Goal: Information Seeking & Learning: Check status

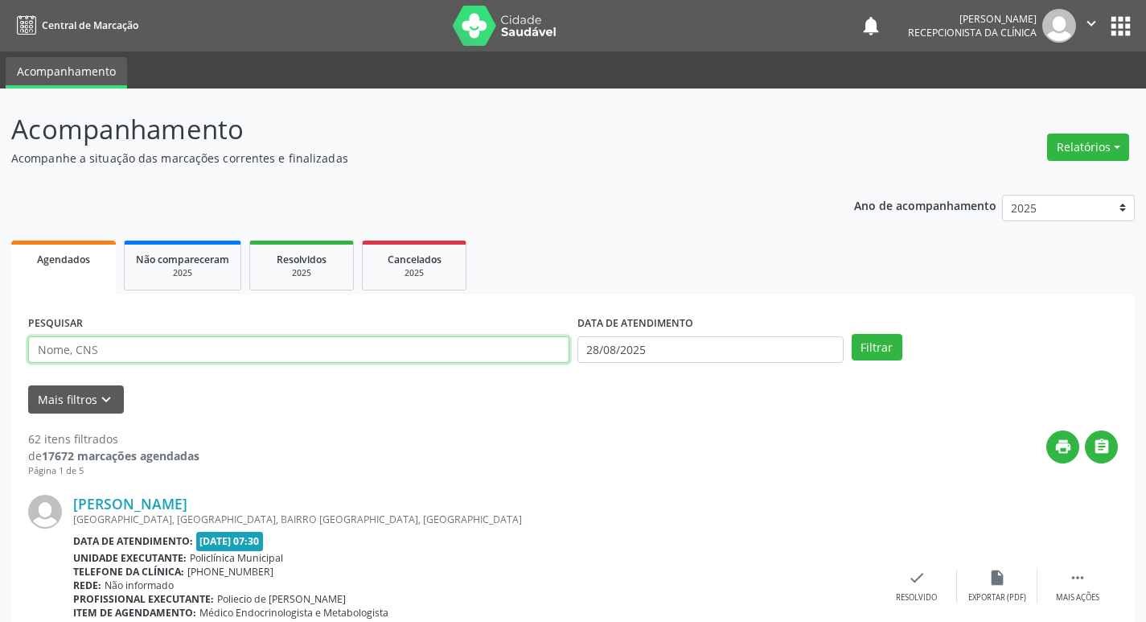
click at [308, 346] on input "text" at bounding box center [298, 349] width 541 height 27
click at [852, 334] on button "Filtrar" at bounding box center [877, 347] width 51 height 27
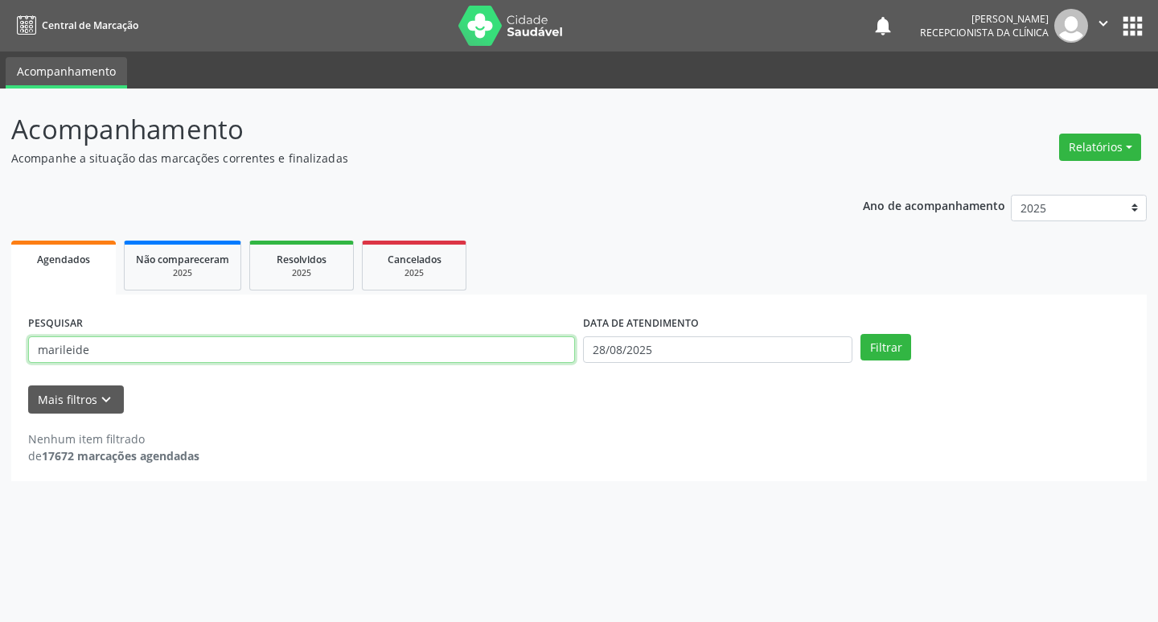
click at [429, 351] on input "marileide" at bounding box center [301, 349] width 547 height 27
click at [860, 334] on button "Filtrar" at bounding box center [885, 347] width 51 height 27
click at [240, 358] on input "marileide" at bounding box center [301, 349] width 547 height 27
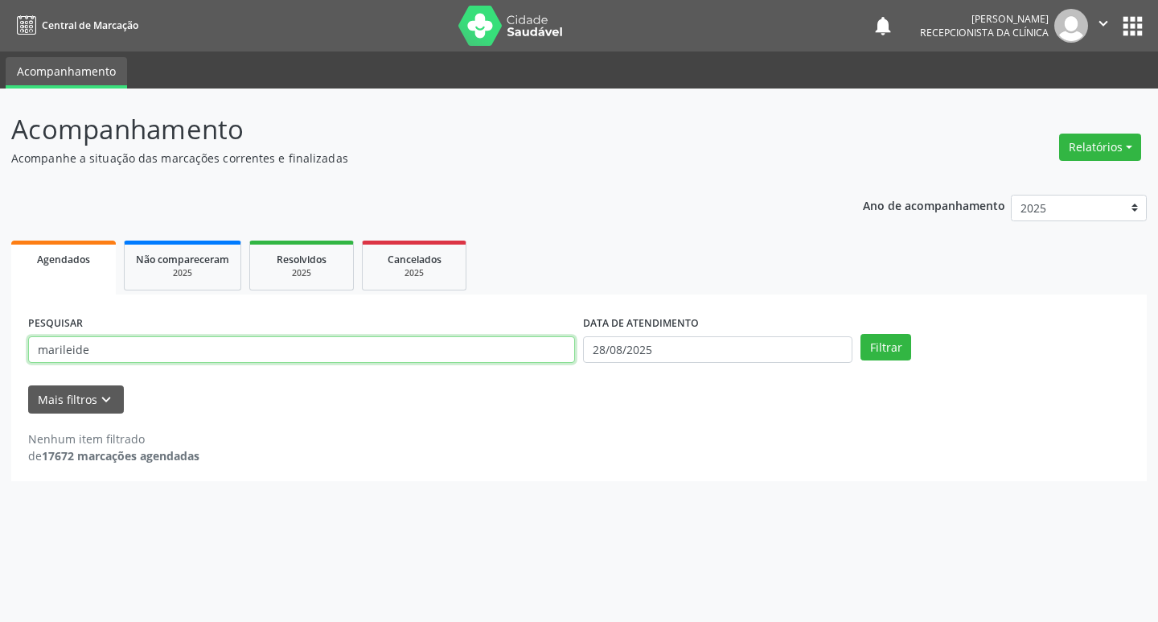
click at [860, 334] on button "Filtrar" at bounding box center [885, 347] width 51 height 27
click at [240, 358] on input "marileide" at bounding box center [301, 349] width 547 height 27
click at [165, 349] on input "mari" at bounding box center [301, 349] width 547 height 27
type input "ludi"
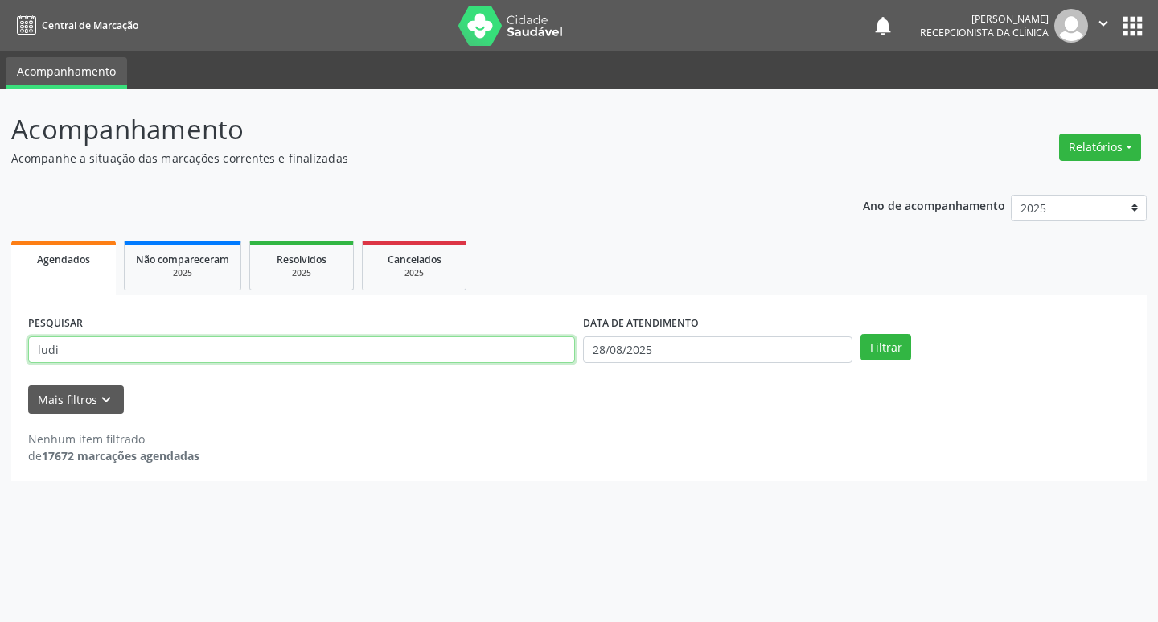
click at [860, 334] on button "Filtrar" at bounding box center [885, 347] width 51 height 27
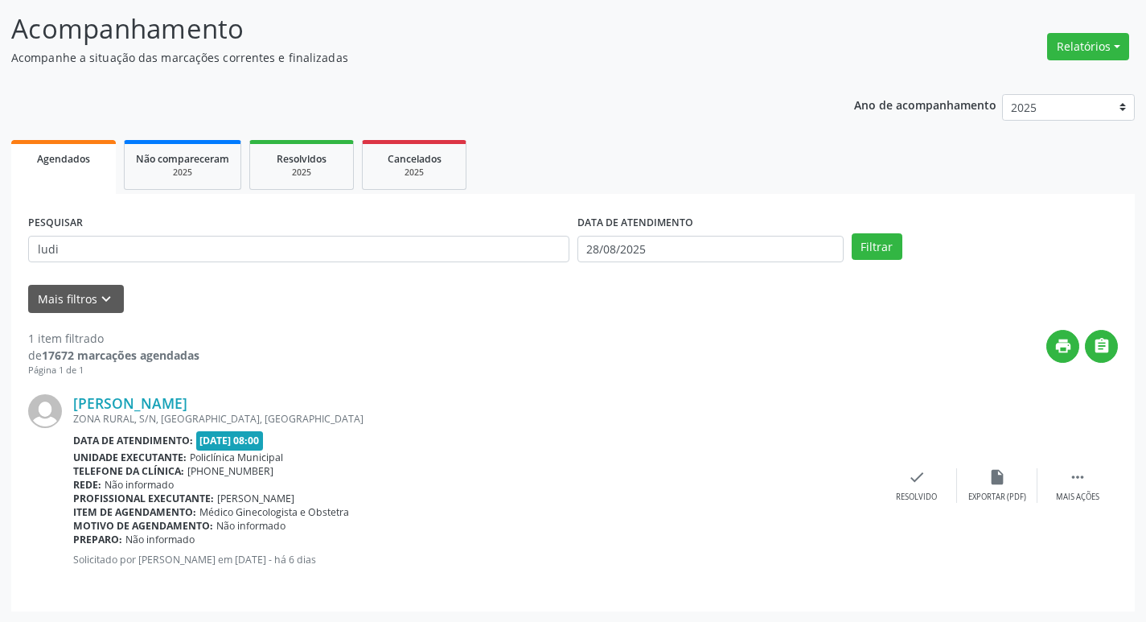
scroll to position [101, 0]
click at [1073, 477] on icon "" at bounding box center [1078, 476] width 18 height 18
click at [836, 479] on icon "print" at bounding box center [837, 476] width 18 height 18
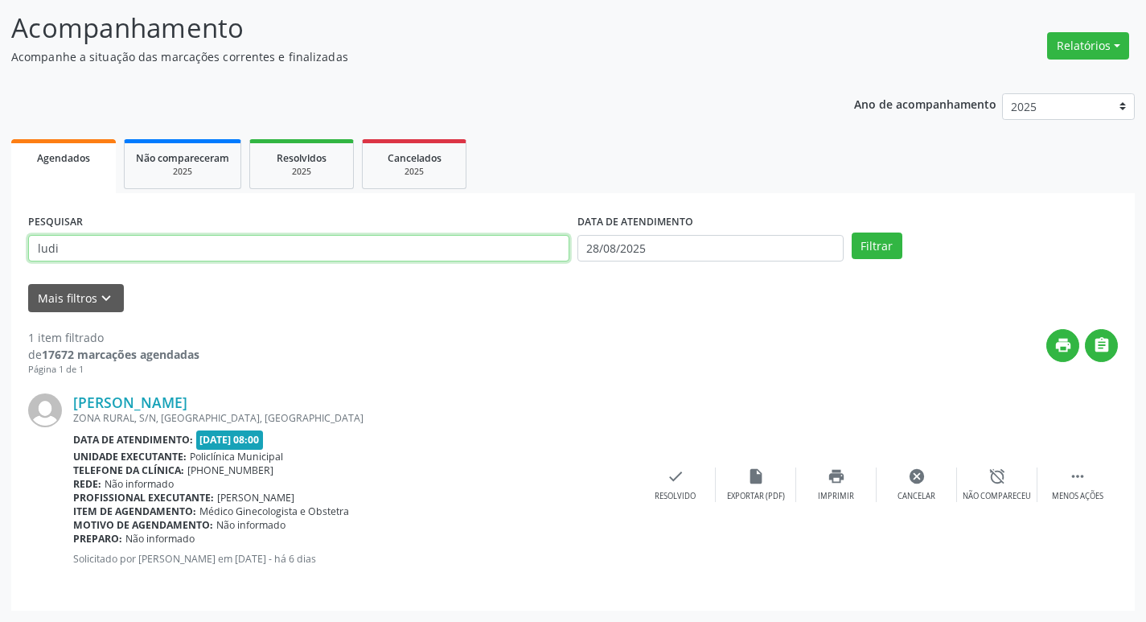
click at [117, 251] on input "ludi" at bounding box center [298, 248] width 541 height 27
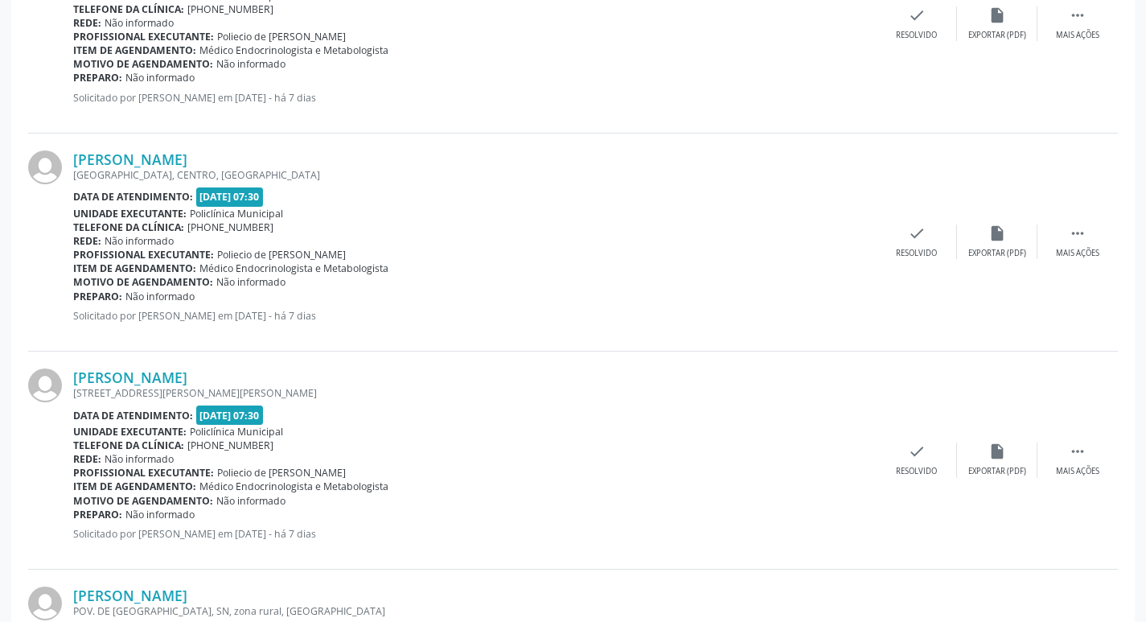
scroll to position [3200, 0]
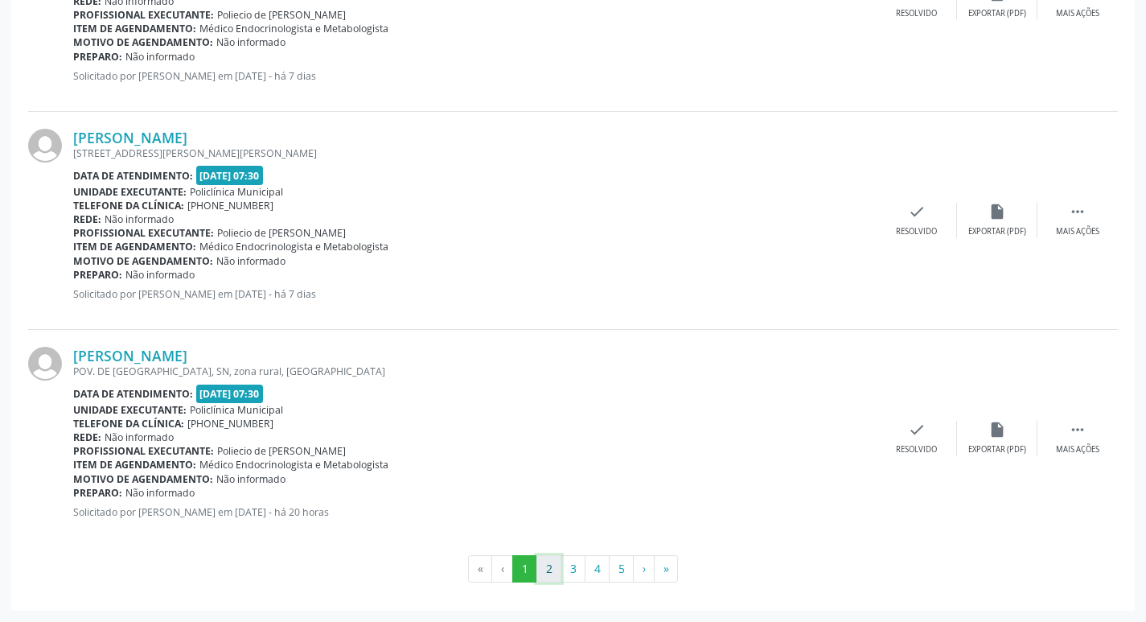
click at [543, 570] on button "2" at bounding box center [548, 568] width 25 height 27
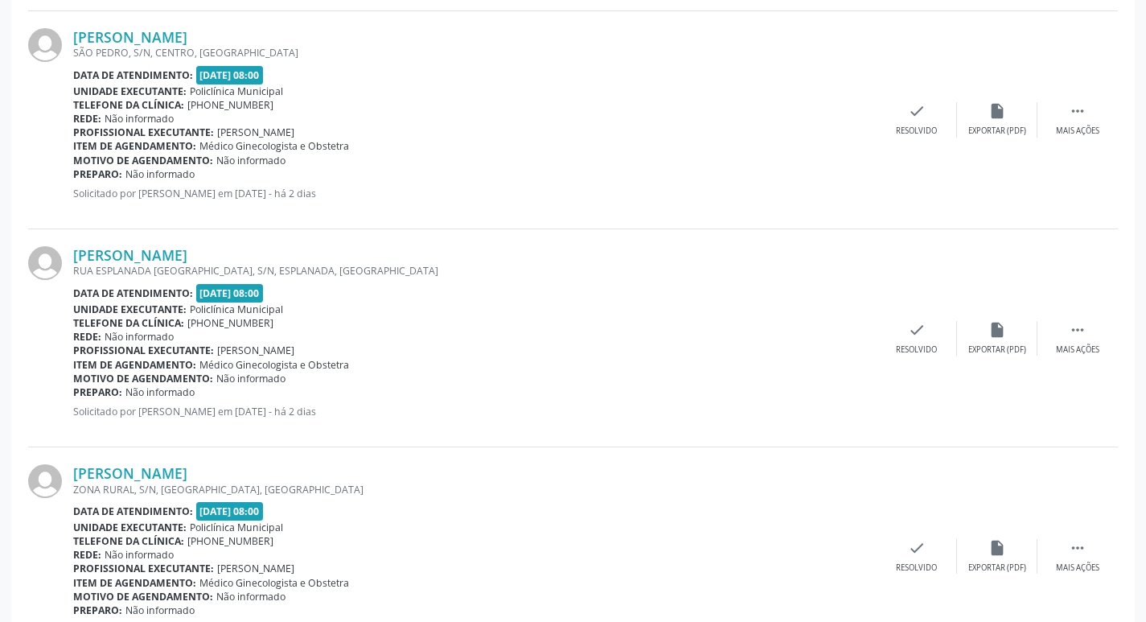
scroll to position [3214, 0]
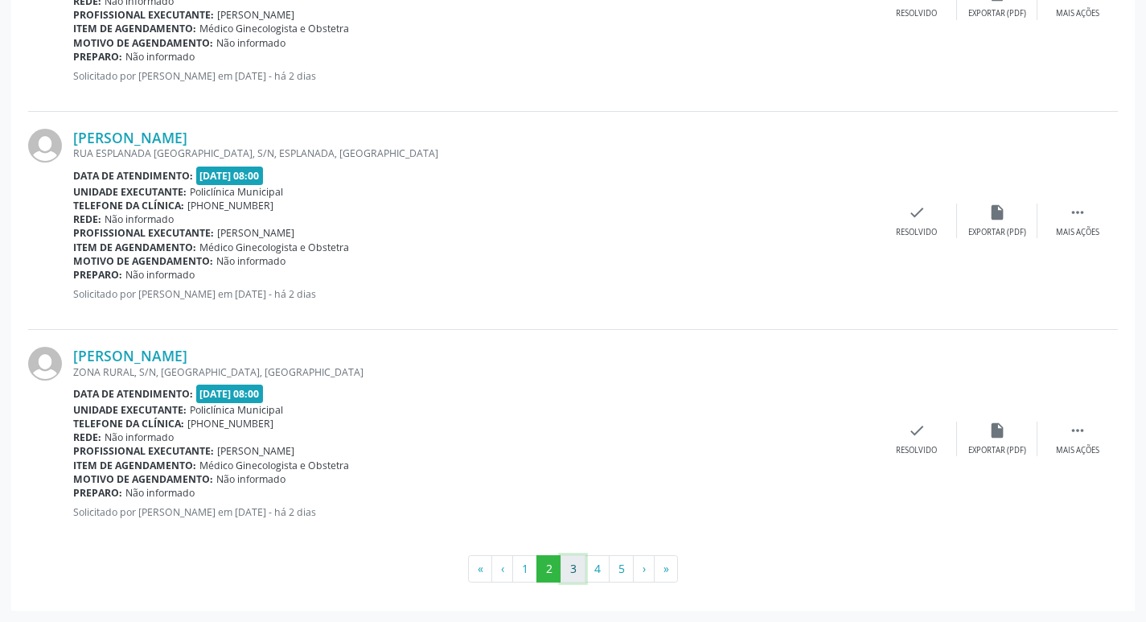
click at [567, 566] on button "3" at bounding box center [573, 568] width 25 height 27
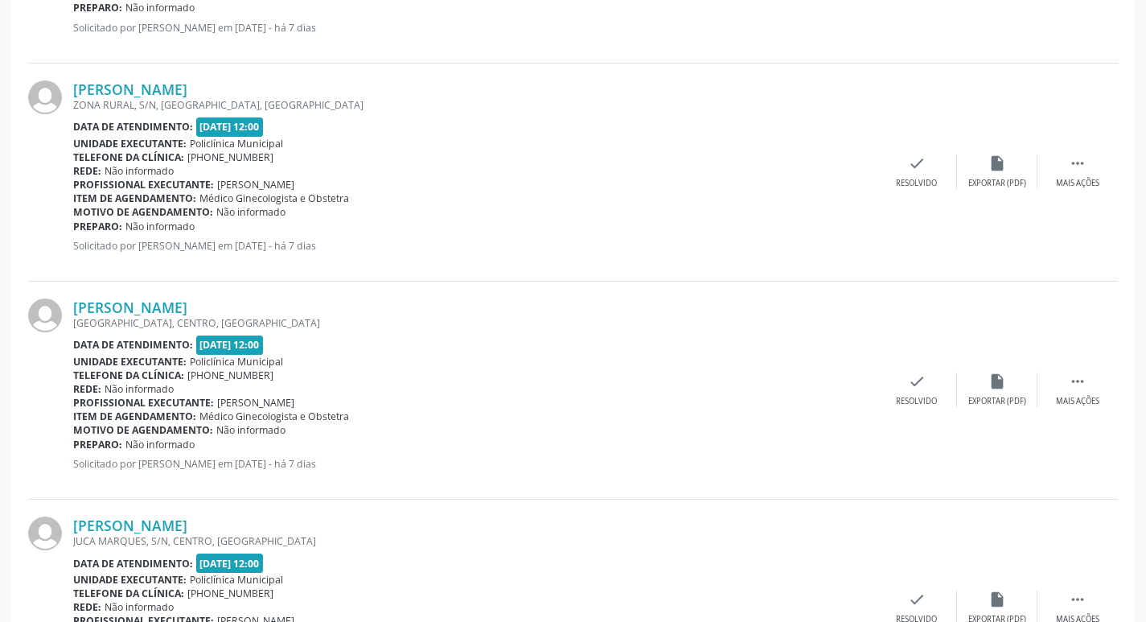
scroll to position [3283, 0]
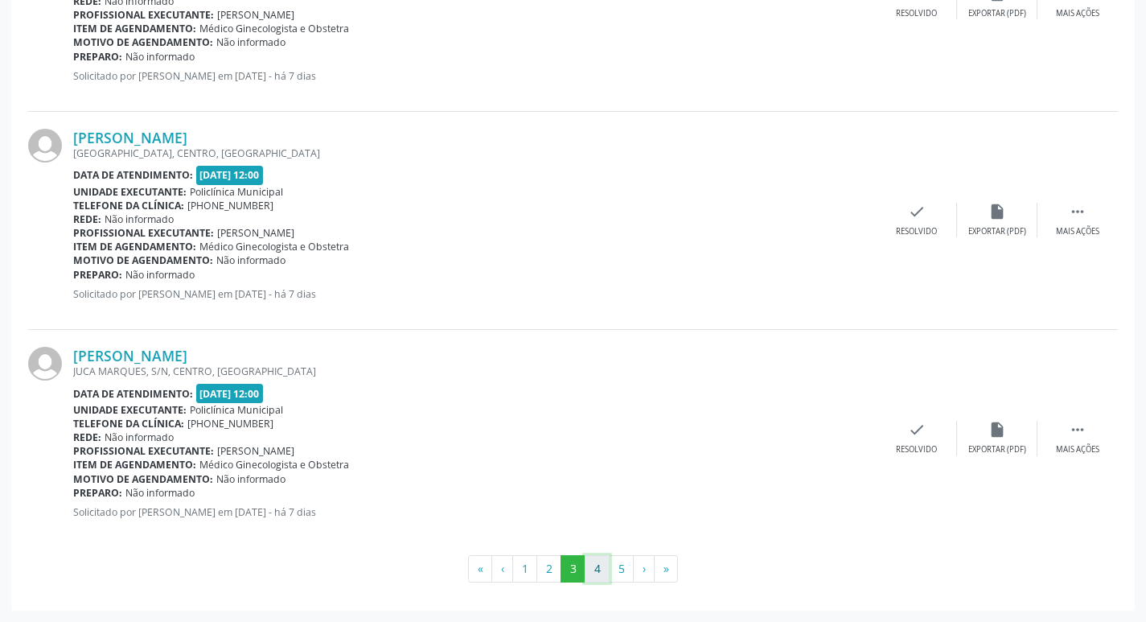
click at [598, 577] on button "4" at bounding box center [597, 568] width 25 height 27
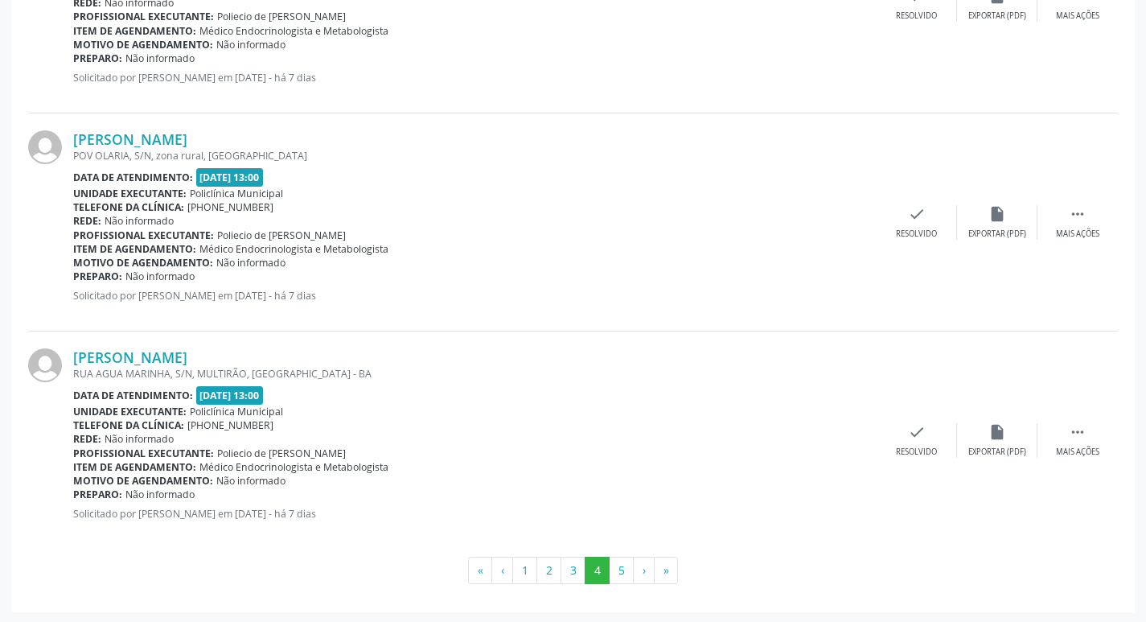
scroll to position [3227, 0]
click at [628, 564] on button "5" at bounding box center [621, 568] width 25 height 27
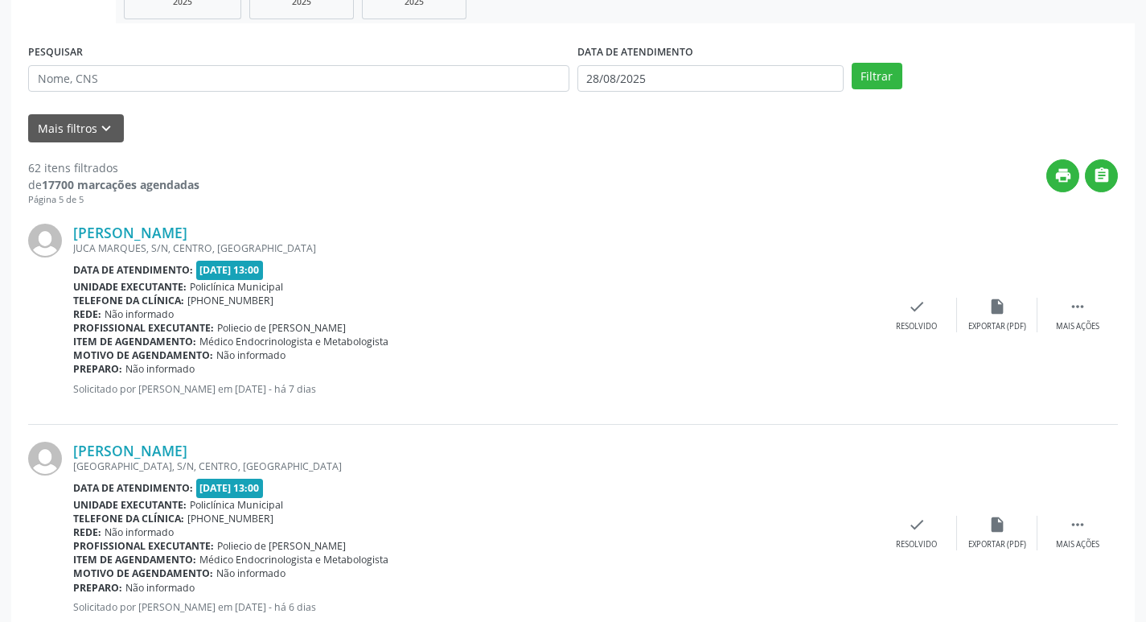
scroll to position [0, 0]
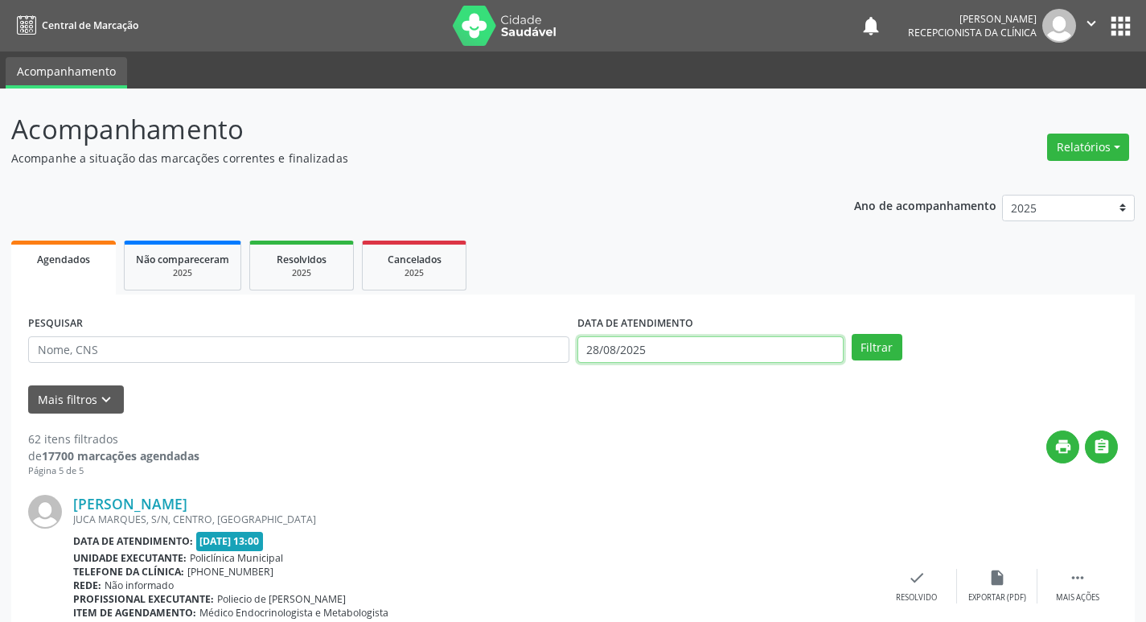
click at [789, 351] on input "28/08/2025" at bounding box center [710, 349] width 266 height 27
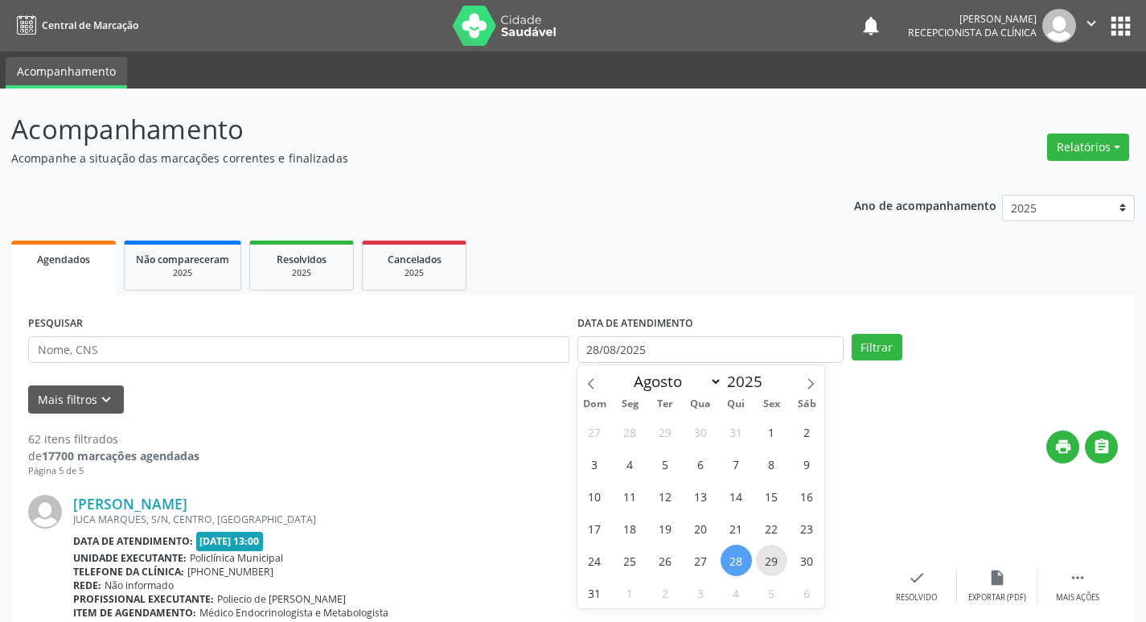
click at [762, 562] on span "29" at bounding box center [771, 559] width 31 height 31
type input "29/08/2025"
click at [775, 555] on span "29" at bounding box center [771, 559] width 31 height 31
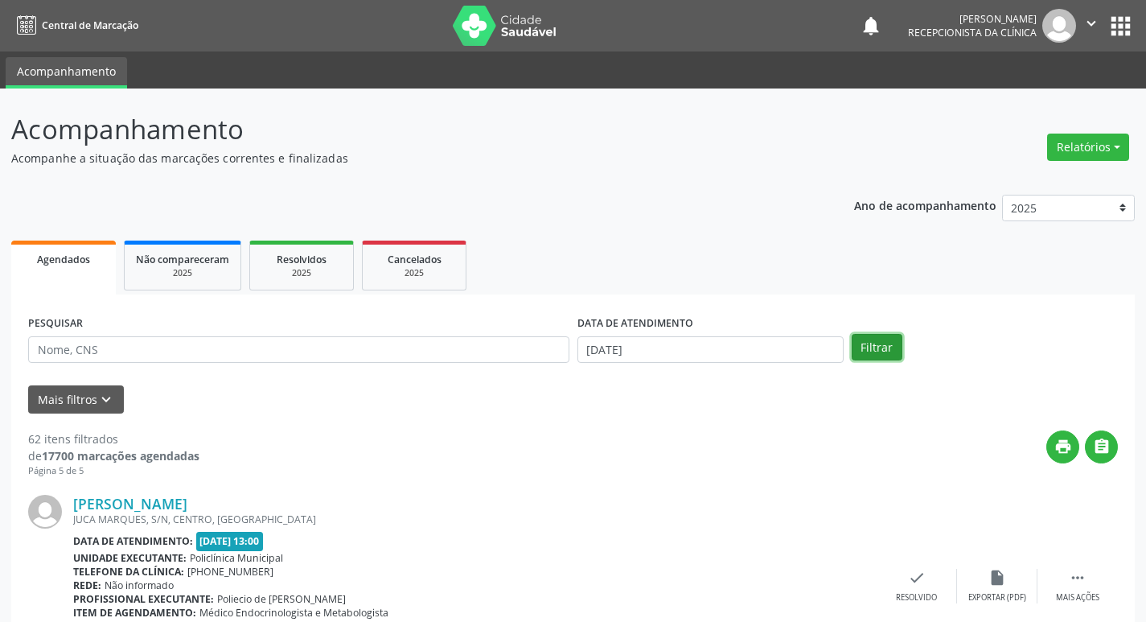
click at [873, 348] on button "Filtrar" at bounding box center [877, 347] width 51 height 27
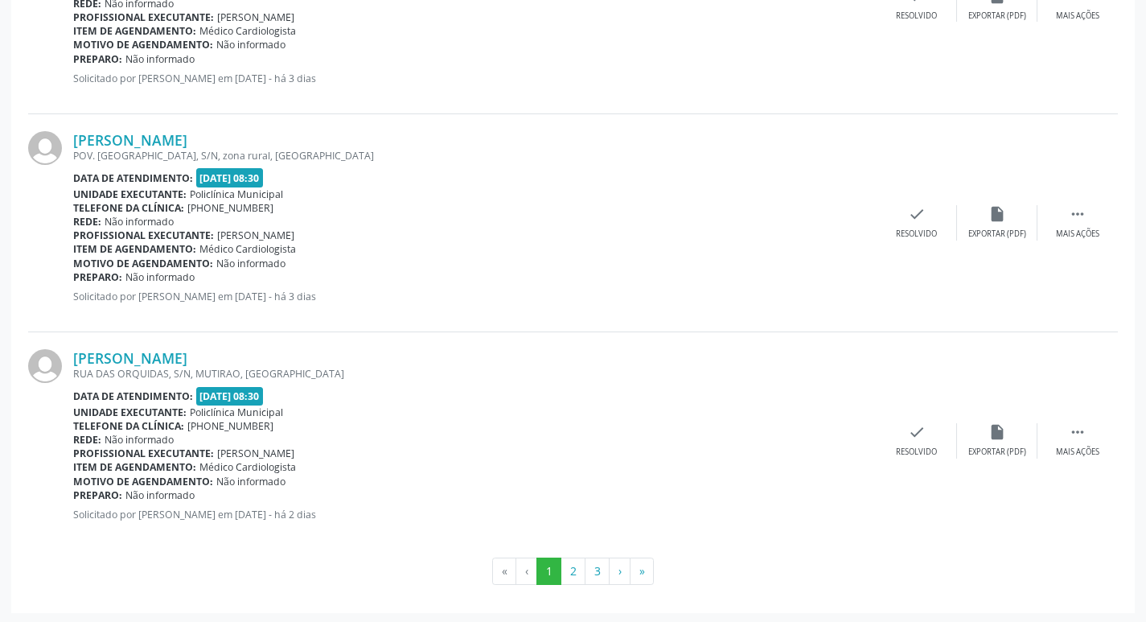
scroll to position [3200, 0]
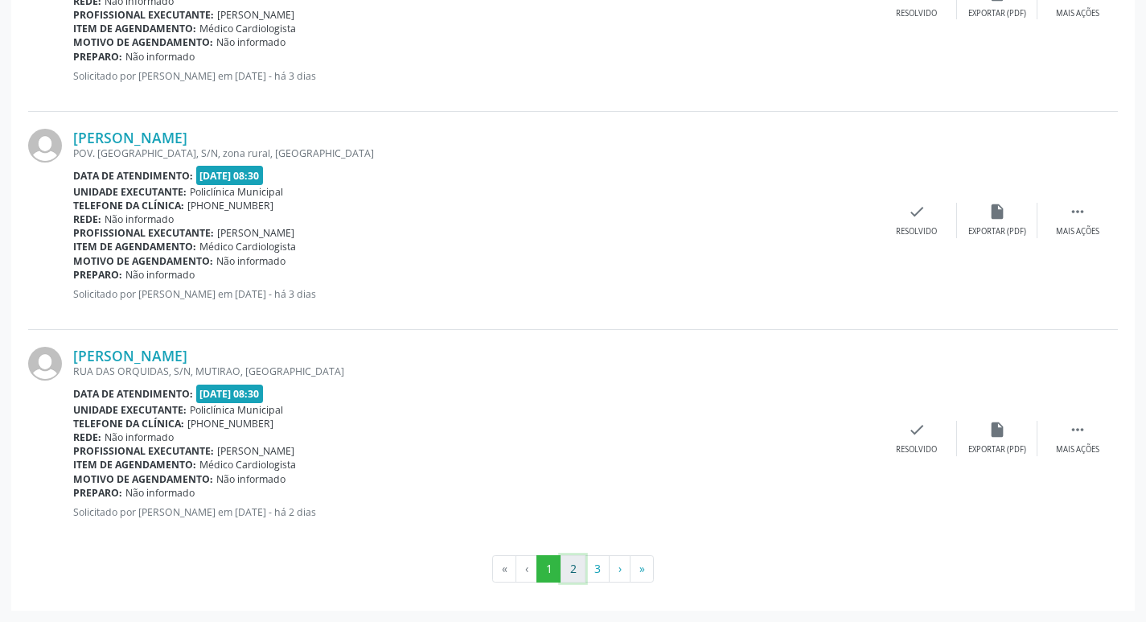
click at [570, 569] on button "2" at bounding box center [573, 568] width 25 height 27
click at [610, 566] on button "›" at bounding box center [620, 568] width 22 height 27
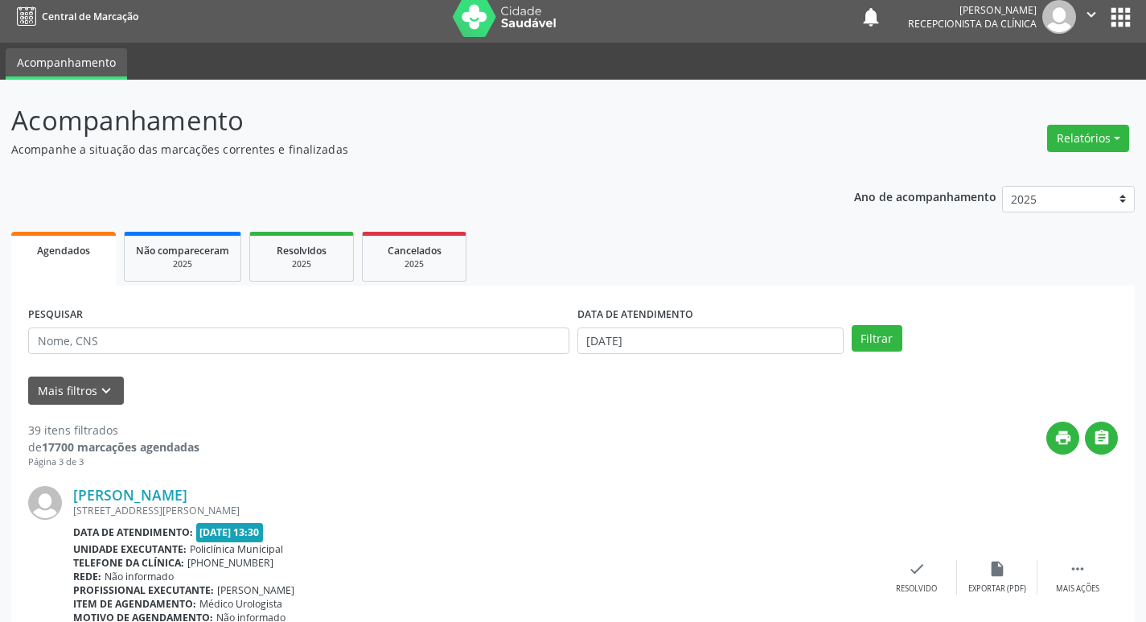
scroll to position [0, 0]
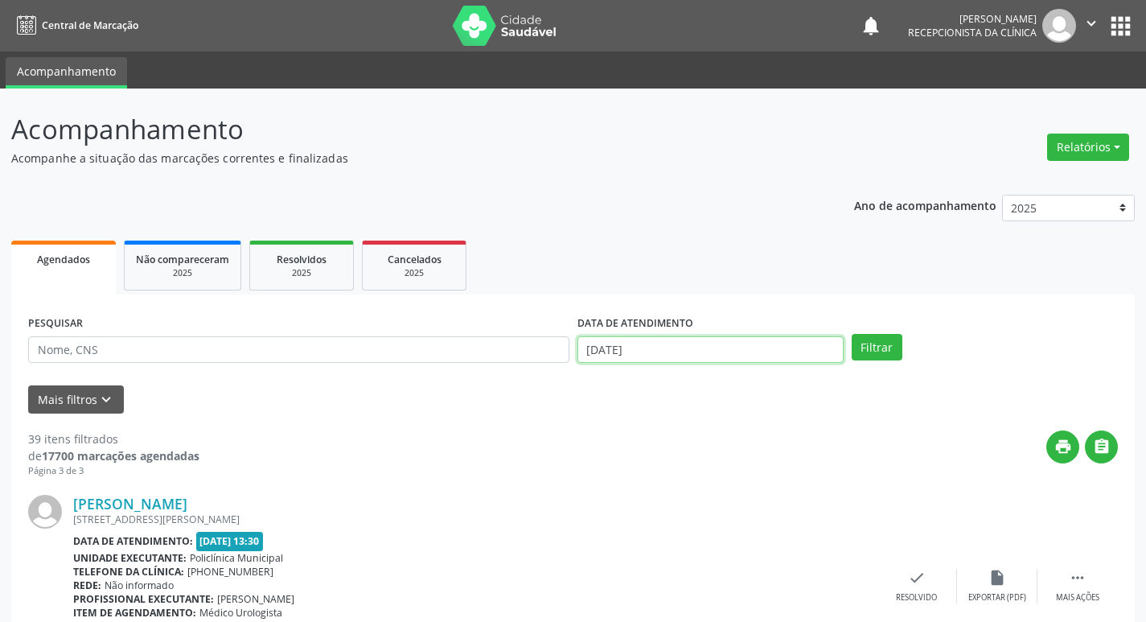
click at [683, 358] on input "29/08/2025" at bounding box center [710, 349] width 266 height 27
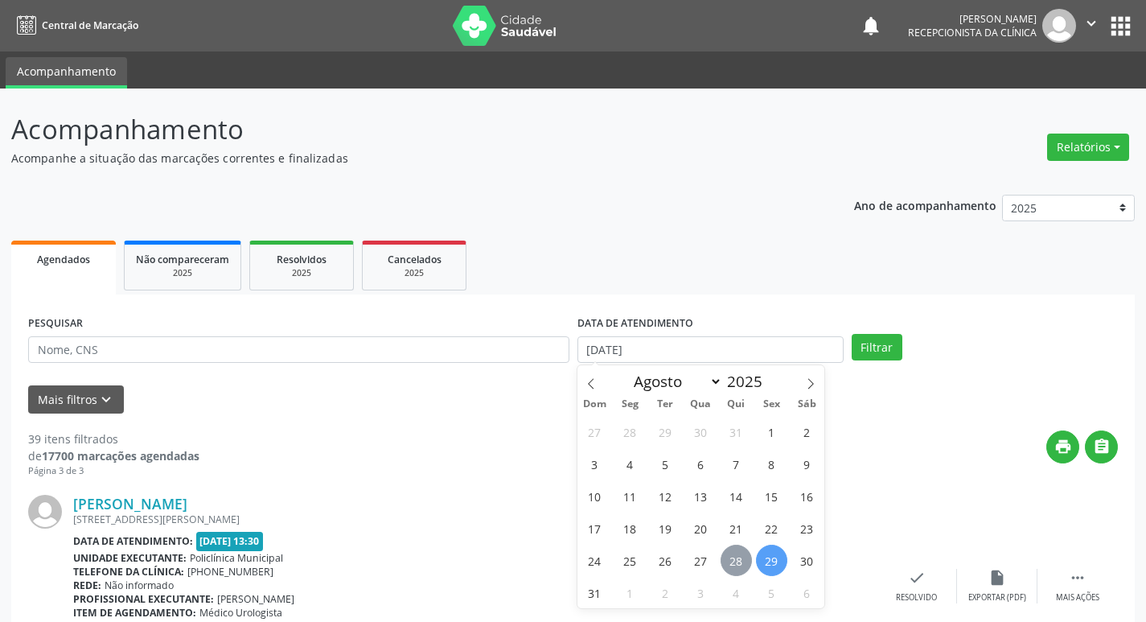
click at [737, 569] on span "28" at bounding box center [736, 559] width 31 height 31
type input "28/08/2025"
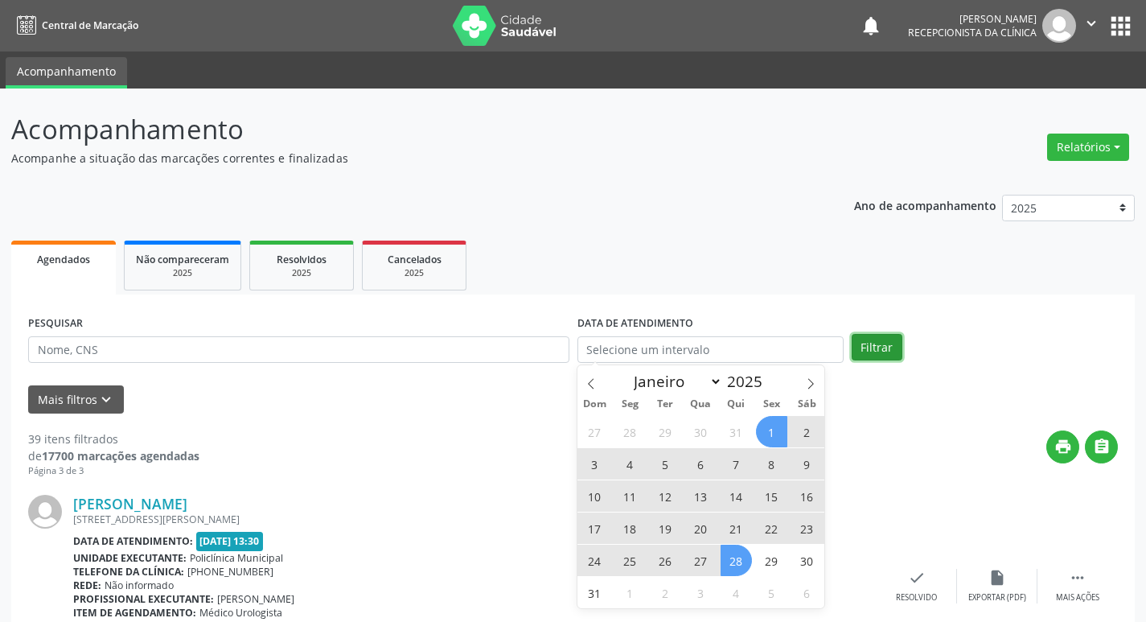
click at [885, 359] on button "Filtrar" at bounding box center [877, 347] width 51 height 27
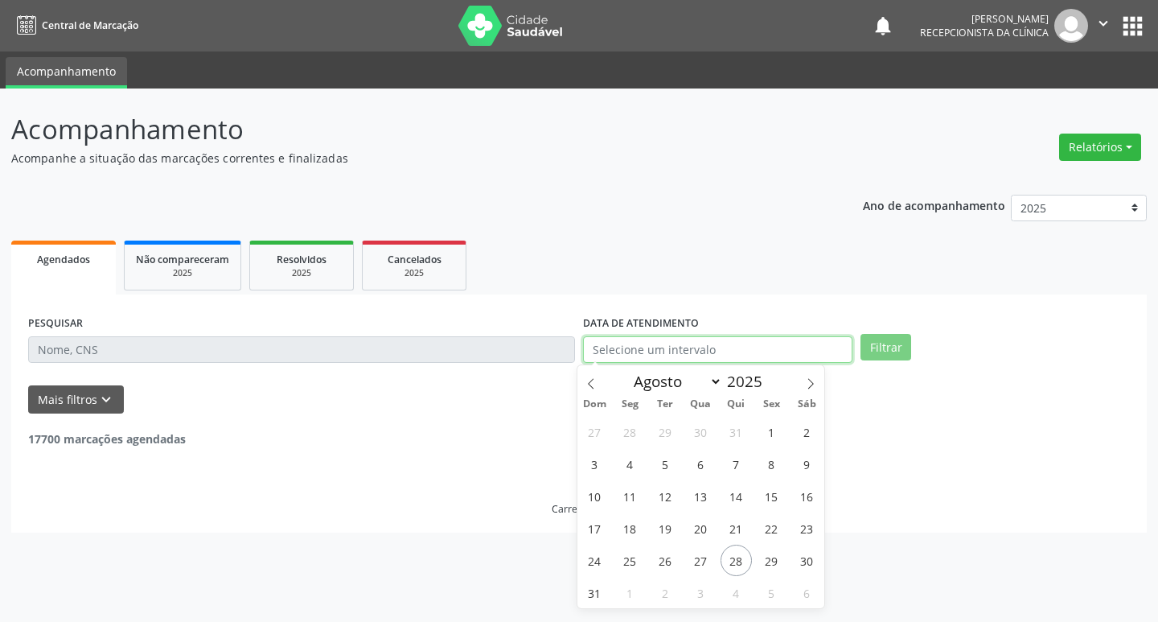
click at [735, 359] on body "Central de Marcação notifications Robson Soares da Silva Recepcionista da clíni…" at bounding box center [579, 311] width 1158 height 622
click at [733, 571] on span "28" at bounding box center [736, 559] width 31 height 31
type input "28/08/2025"
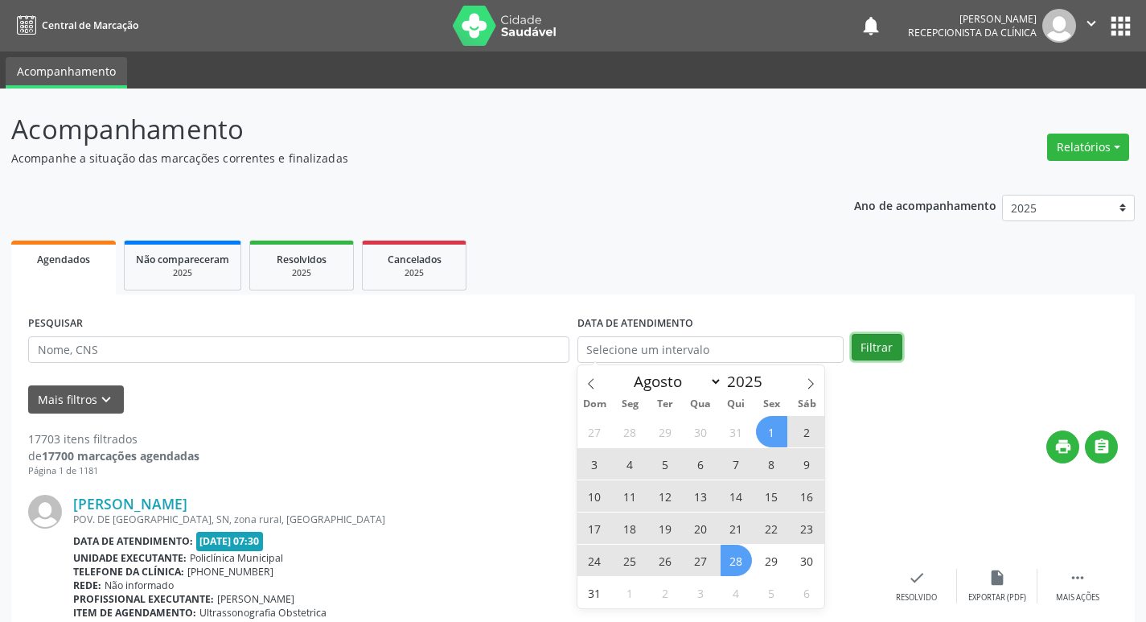
click at [888, 347] on button "Filtrar" at bounding box center [877, 347] width 51 height 27
select select "7"
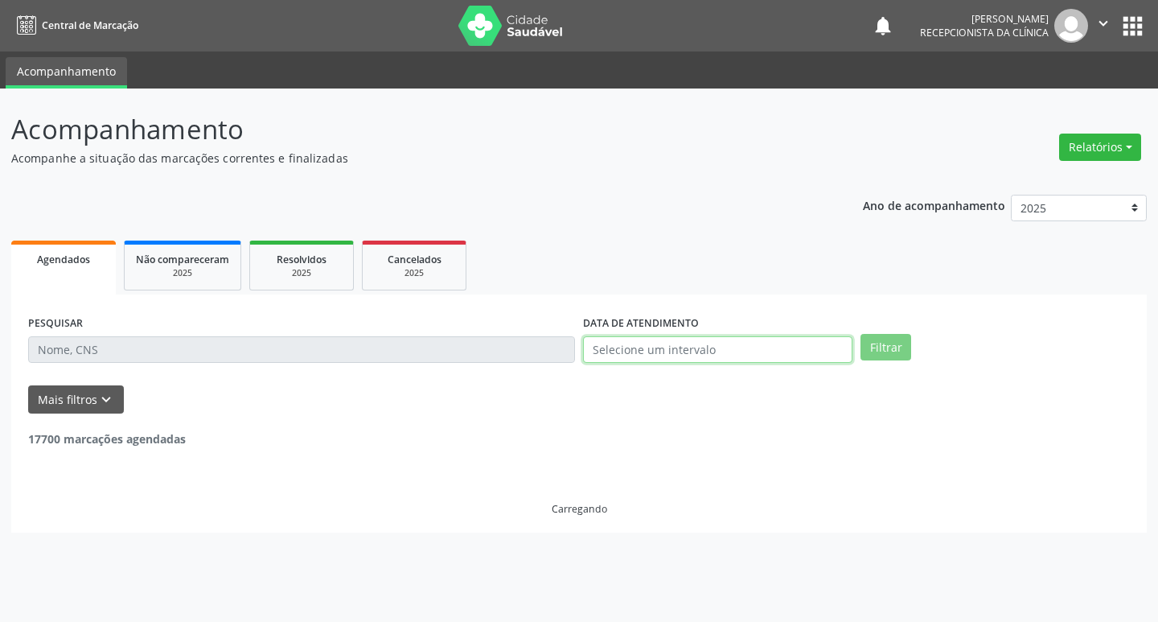
click at [754, 347] on input "text" at bounding box center [717, 349] width 269 height 27
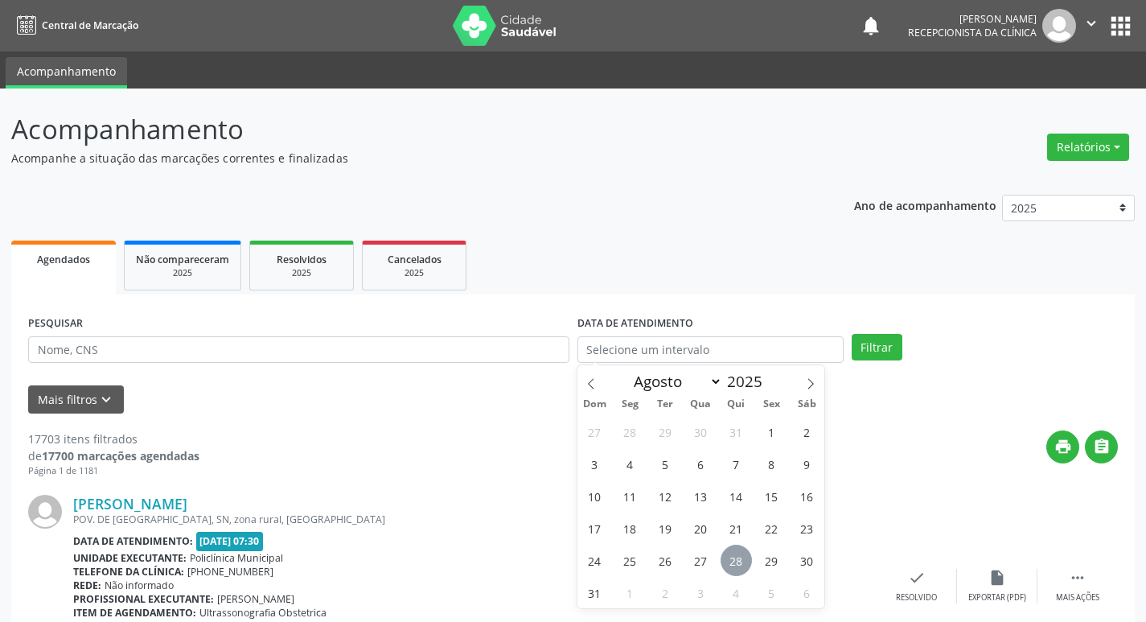
click at [736, 561] on span "28" at bounding box center [736, 559] width 31 height 31
type input "28/08/2025"
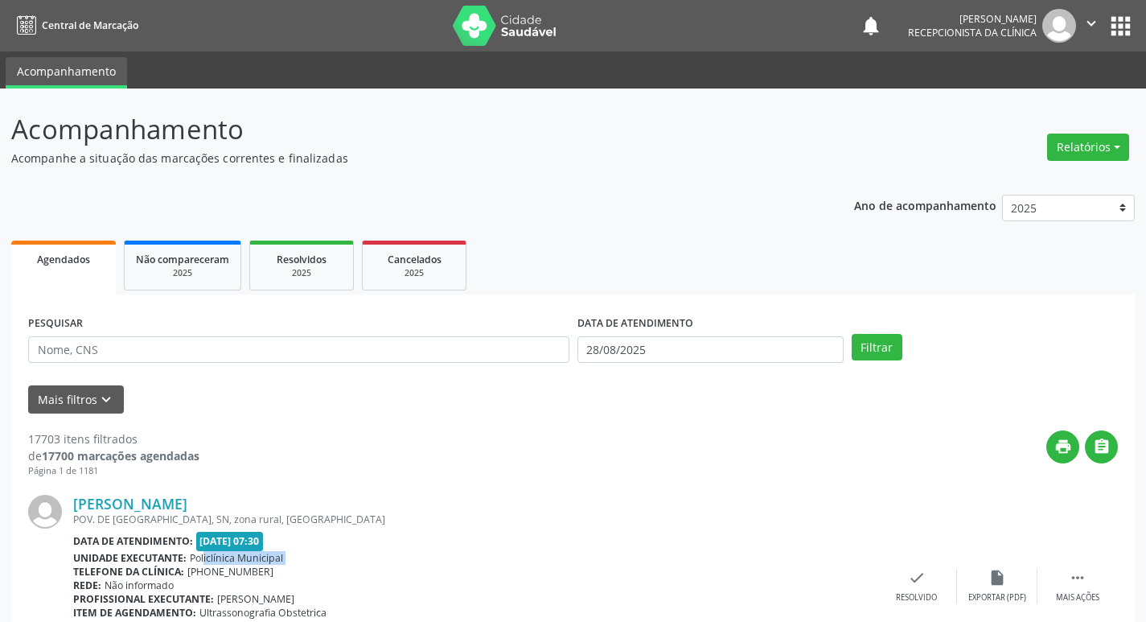
click at [736, 561] on div "Unidade executante: Policlínica Municipal" at bounding box center [474, 558] width 803 height 14
click at [699, 254] on ul "Agendados Não compareceram 2025 Resolvidos 2025 Cancelados 2025" at bounding box center [572, 265] width 1123 height 58
